Goal: Register for event/course

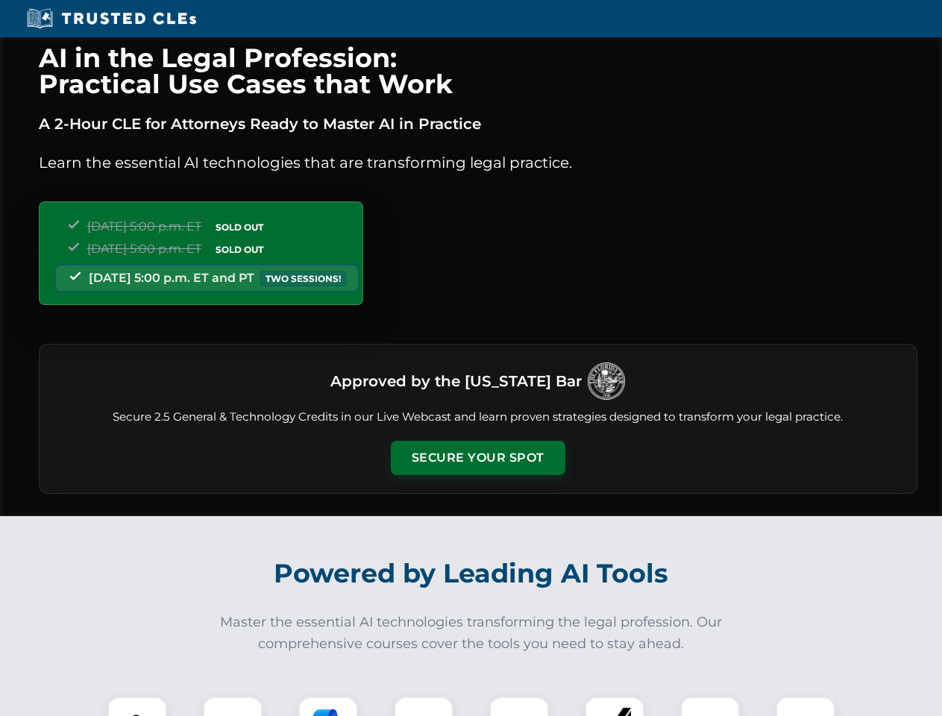
click at [477, 458] on button "Secure Your Spot" at bounding box center [478, 458] width 175 height 34
click at [137, 706] on img at bounding box center [137, 726] width 43 height 43
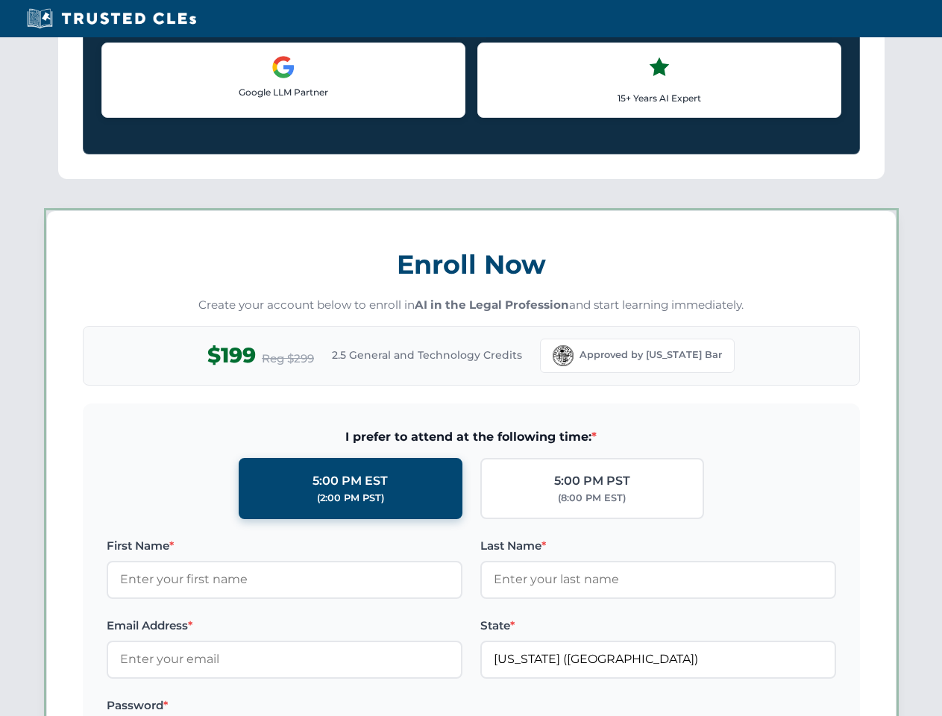
click at [328, 706] on label "Password *" at bounding box center [285, 706] width 356 height 18
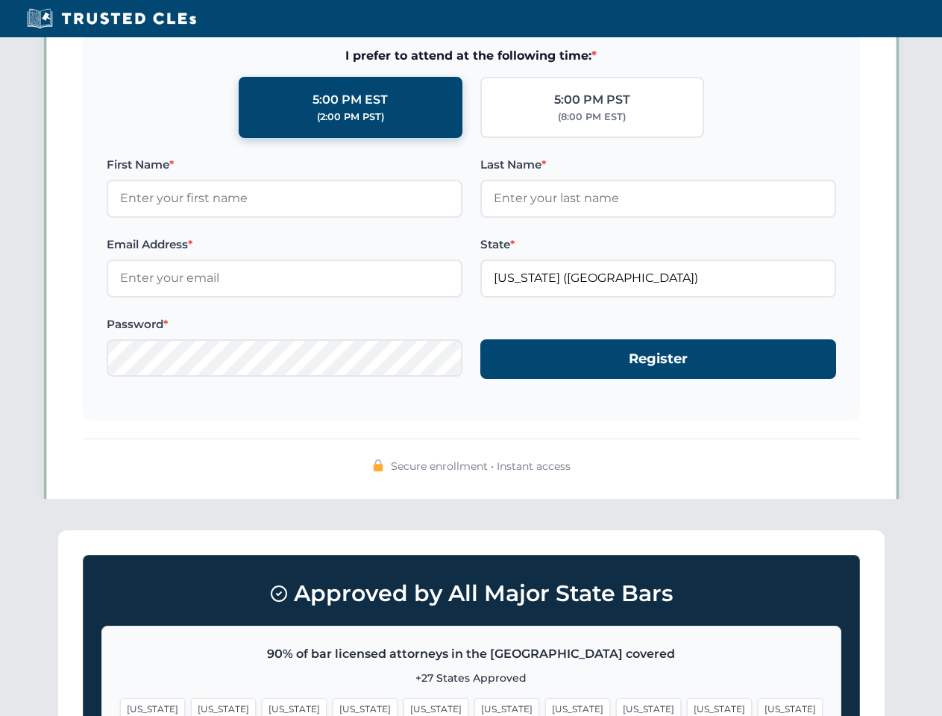
click at [687, 706] on span "[US_STATE]" at bounding box center [719, 709] width 65 height 22
